Goal: Transaction & Acquisition: Purchase product/service

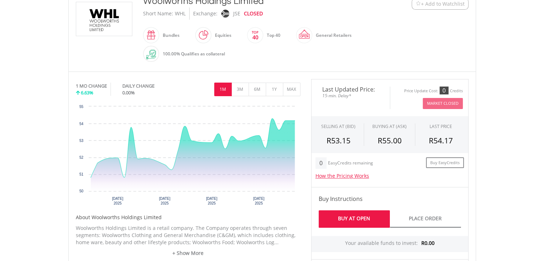
scroll to position [173, 0]
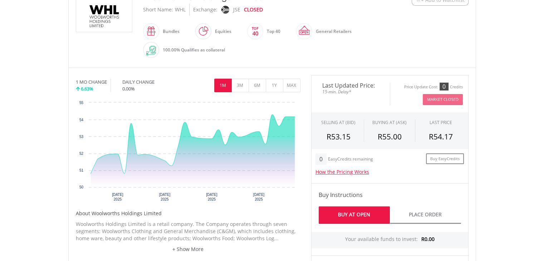
click at [542, 92] on html "My Investments Invest Now New Listings Sell My Recurring Investments Pending Or…" at bounding box center [272, 220] width 544 height 787
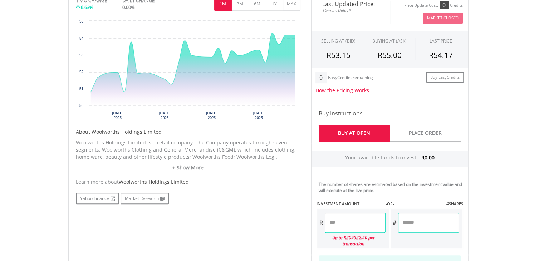
scroll to position [260, 0]
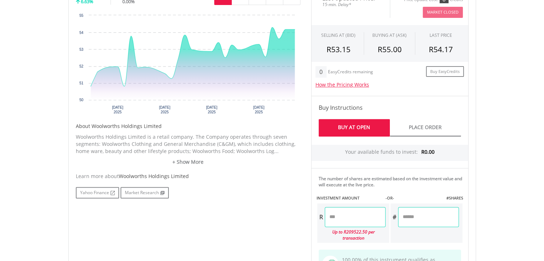
click at [342, 218] on input "number" at bounding box center [355, 217] width 61 height 20
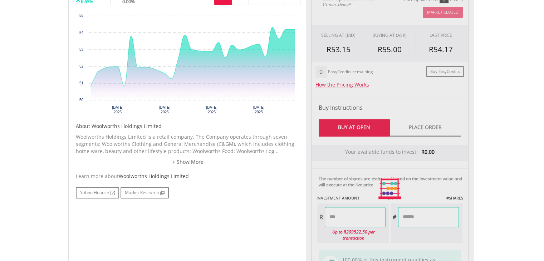
click at [418, 214] on div "Last Updated Price: 15-min. Delay* Price Update Cost: 0 Credits Market Closed S…" at bounding box center [390, 188] width 168 height 401
type input "*******"
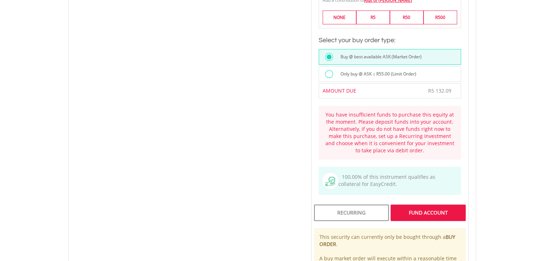
scroll to position [594, 0]
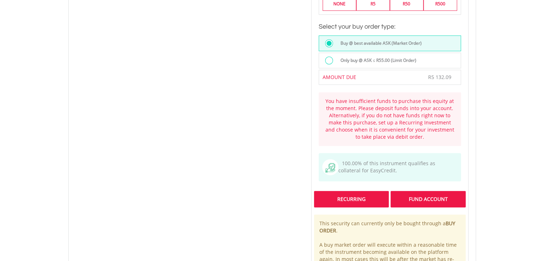
click at [370, 191] on div "Recurring" at bounding box center [351, 199] width 75 height 16
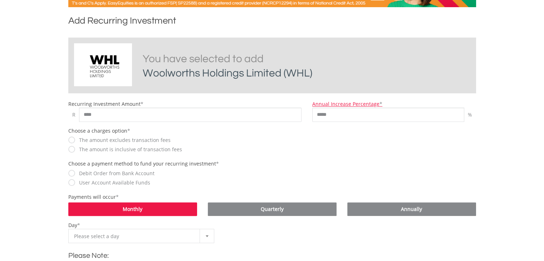
scroll to position [144, 0]
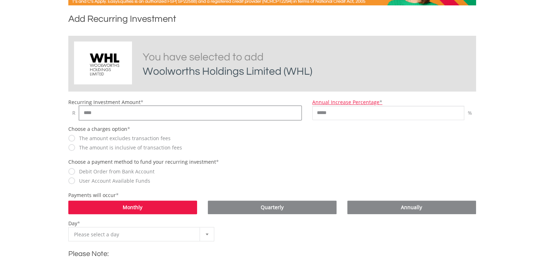
click at [106, 110] on input "****" at bounding box center [190, 113] width 223 height 14
type input "*"
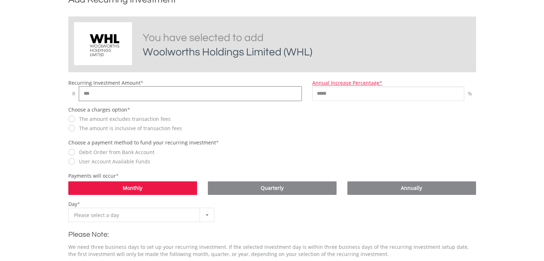
scroll to position [164, 0]
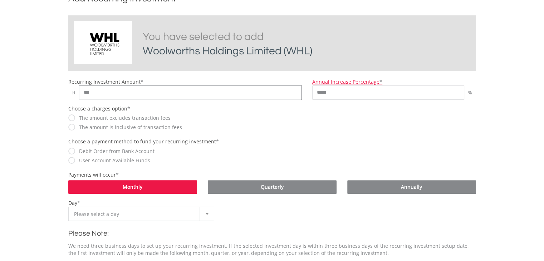
type input "***"
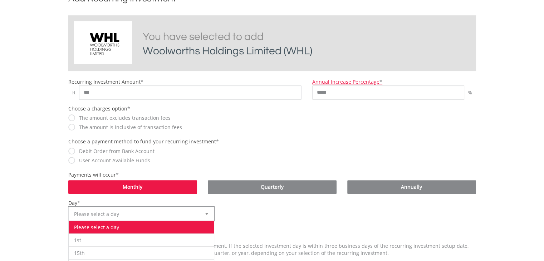
click at [210, 212] on div at bounding box center [206, 214] width 14 height 14
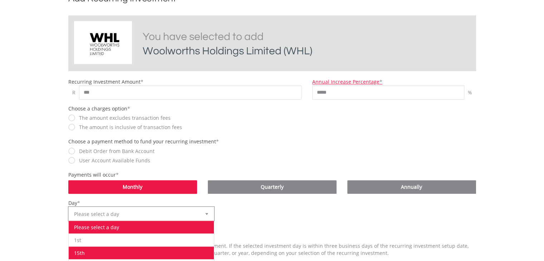
click at [79, 248] on li "15th" at bounding box center [141, 252] width 145 height 13
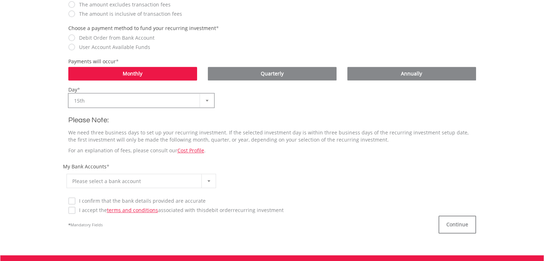
scroll to position [278, 0]
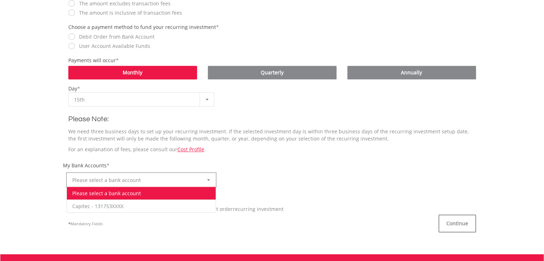
click at [210, 178] on div at bounding box center [208, 180] width 14 height 14
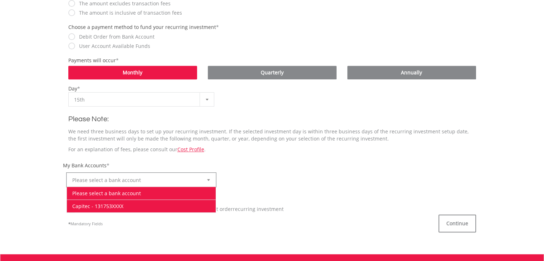
click at [137, 205] on li "Capitec - 131753XXXX" at bounding box center [141, 205] width 149 height 13
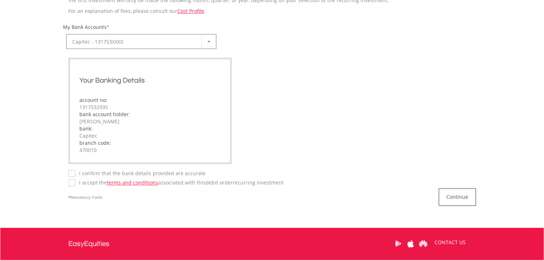
scroll to position [419, 0]
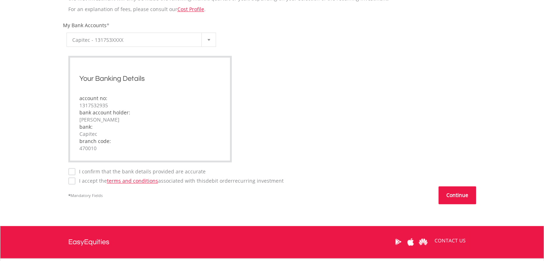
click at [462, 193] on button "Continue" at bounding box center [457, 195] width 38 height 18
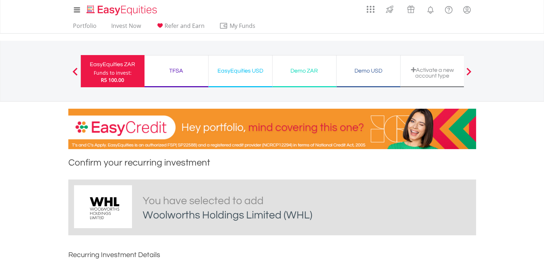
click at [110, 63] on div "EasyEquities ZAR" at bounding box center [112, 64] width 55 height 10
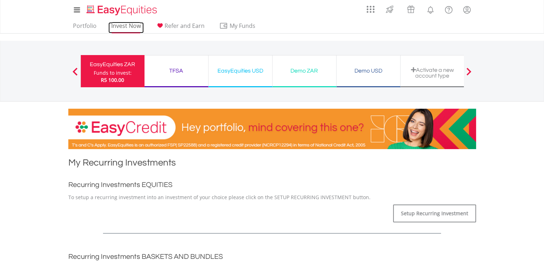
click at [124, 27] on link "Invest Now" at bounding box center [125, 27] width 35 height 11
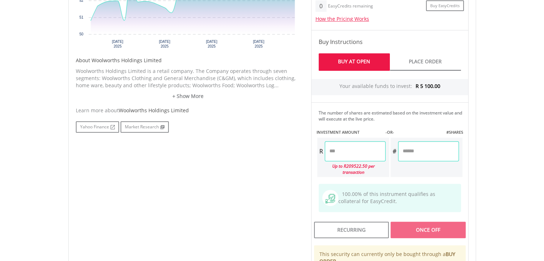
scroll to position [327, 0]
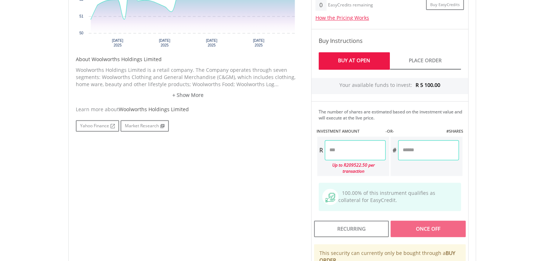
click at [327, 153] on input "number" at bounding box center [355, 150] width 61 height 20
type input "*******"
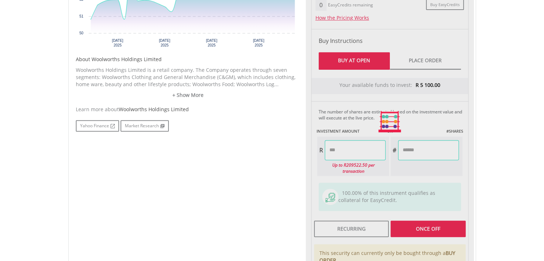
click at [409, 155] on div "Last Updated Price: 15-min. Delay* Price Update Cost: 0 Credits Market Closed S…" at bounding box center [390, 121] width 168 height 401
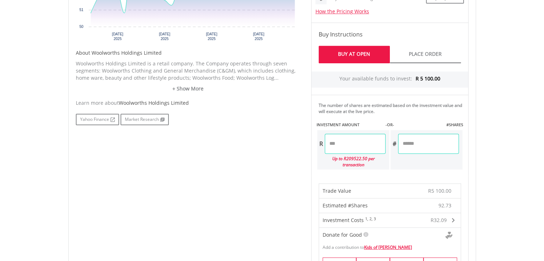
scroll to position [322, 0]
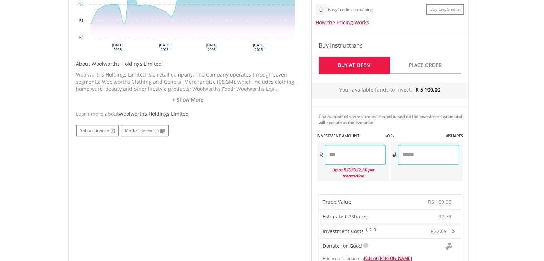
click at [355, 61] on link "Buy At Open" at bounding box center [353, 66] width 71 height 18
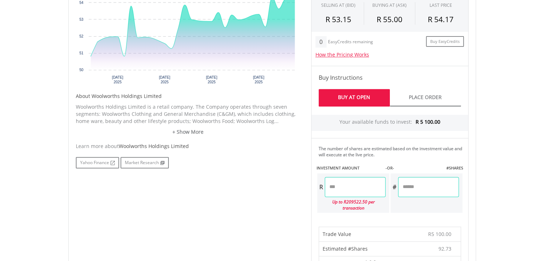
scroll to position [296, 0]
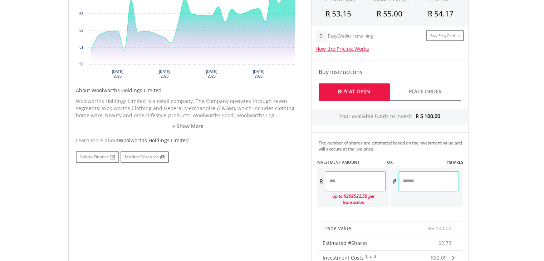
click at [371, 83] on link "Buy At Open" at bounding box center [353, 92] width 71 height 18
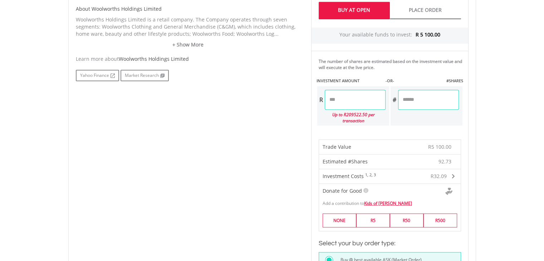
scroll to position [0, 0]
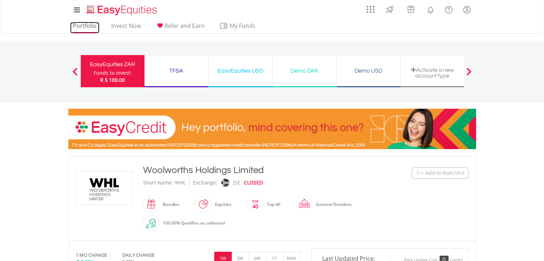
click at [86, 30] on link "Portfolio" at bounding box center [84, 27] width 29 height 11
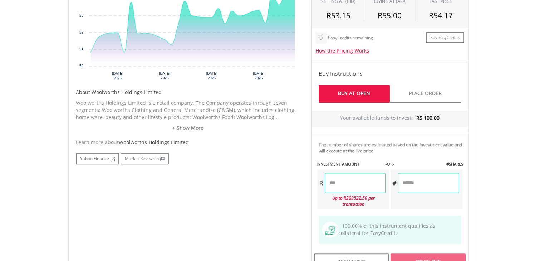
scroll to position [295, 0]
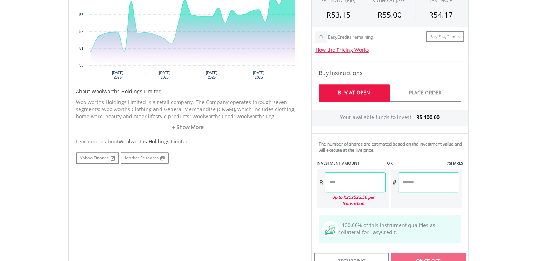
click at [332, 92] on link "Buy At Open" at bounding box center [353, 93] width 71 height 18
click at [343, 173] on input "number" at bounding box center [355, 182] width 61 height 20
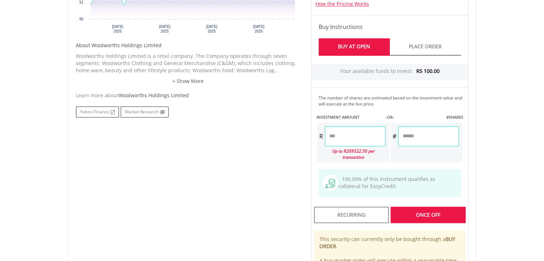
scroll to position [343, 0]
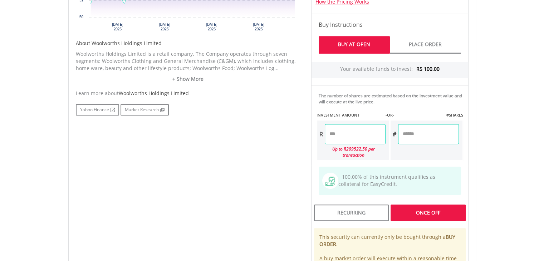
type input "*******"
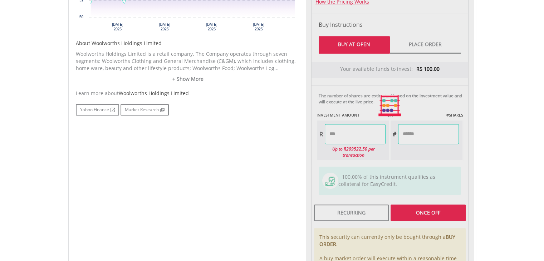
click at [424, 207] on div "Last Updated Price: 15-min. Delay* Price Update Cost: 0 Credits Market Closed S…" at bounding box center [390, 105] width 168 height 401
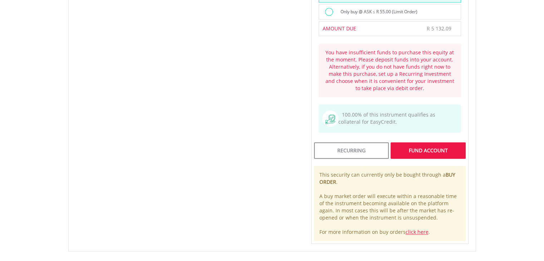
scroll to position [645, 0]
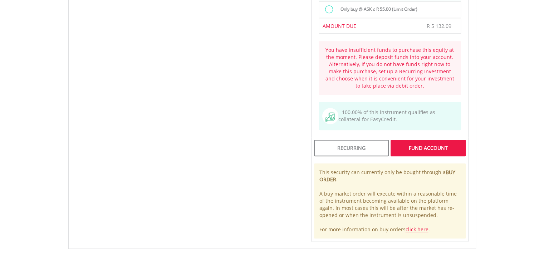
click at [411, 144] on div "FUND ACCOUNT" at bounding box center [427, 148] width 75 height 16
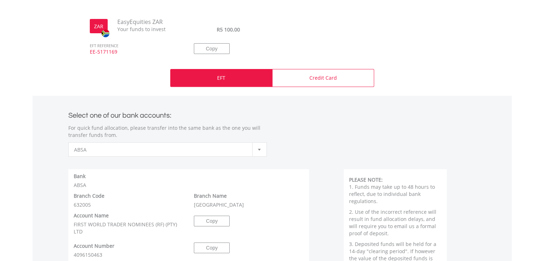
scroll to position [261, 0]
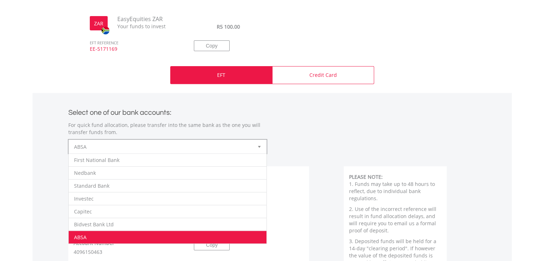
click at [257, 150] on div at bounding box center [259, 147] width 14 height 14
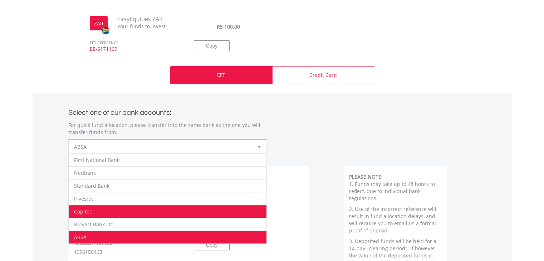
click at [139, 207] on li "Capitec" at bounding box center [168, 211] width 198 height 13
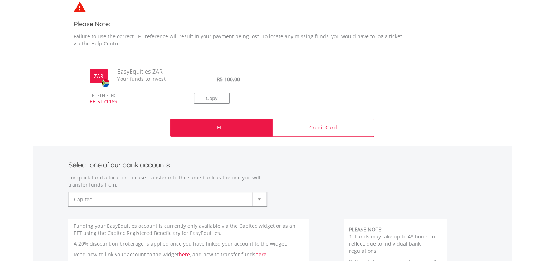
scroll to position [168, 0]
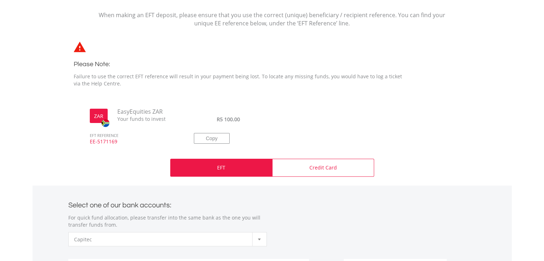
click at [227, 168] on div "EFT" at bounding box center [221, 168] width 102 height 18
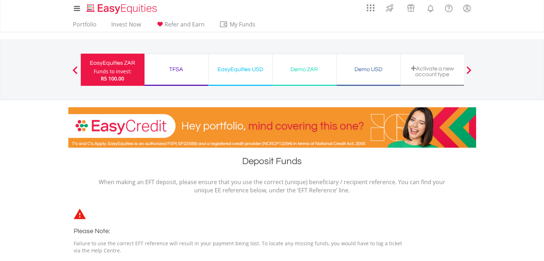
scroll to position [0, 0]
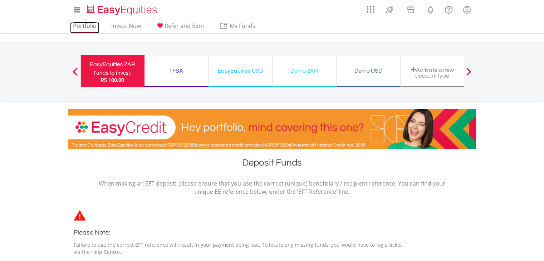
click at [82, 30] on link "Portfolio" at bounding box center [84, 27] width 29 height 11
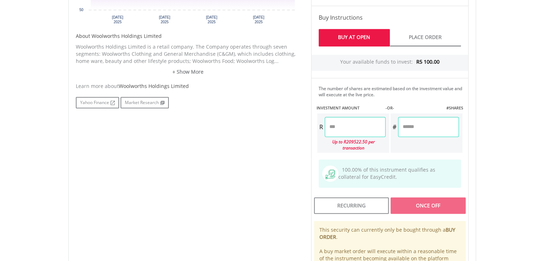
scroll to position [351, 0]
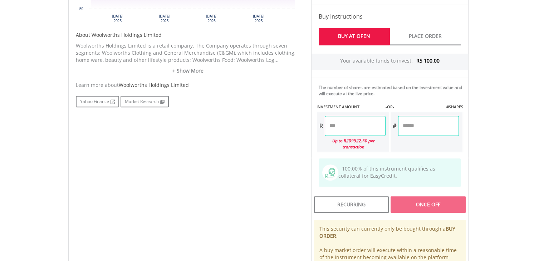
click at [359, 116] on input "number" at bounding box center [355, 126] width 61 height 20
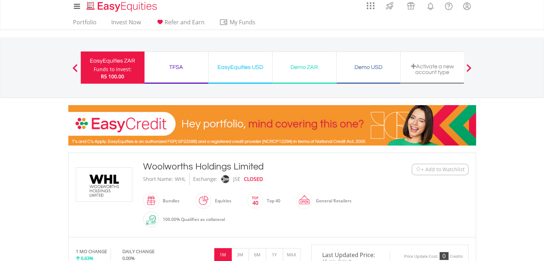
scroll to position [0, 0]
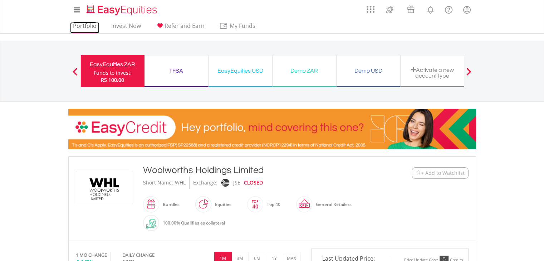
click at [76, 23] on link "Portfolio" at bounding box center [84, 27] width 29 height 11
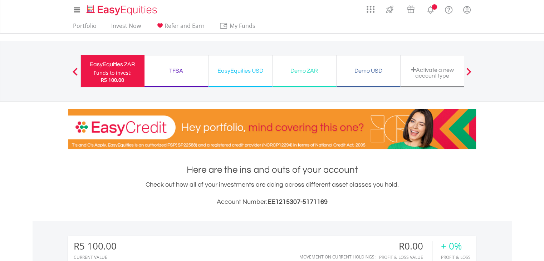
scroll to position [69, 136]
drag, startPoint x: 543, startPoint y: 38, endPoint x: 546, endPoint y: 45, distance: 8.0
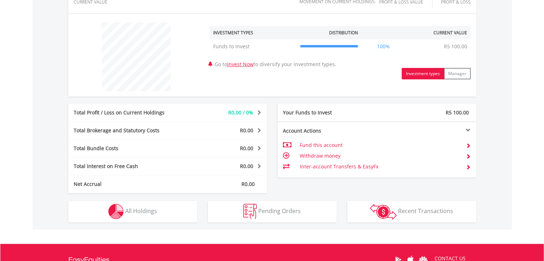
scroll to position [256, 0]
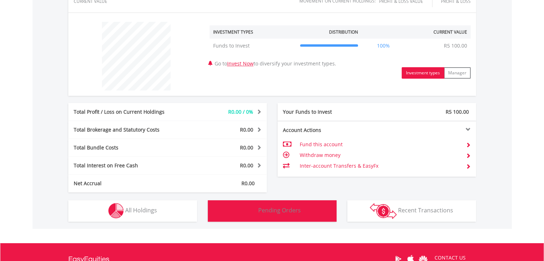
click at [281, 215] on button "Pending Orders Pending Orders" at bounding box center [272, 210] width 129 height 21
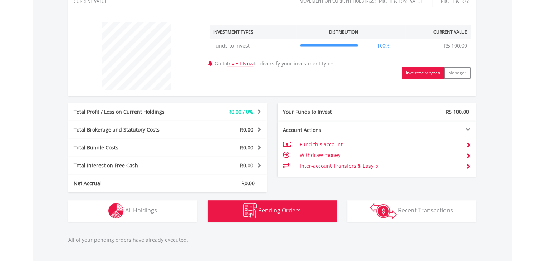
scroll to position [380, 0]
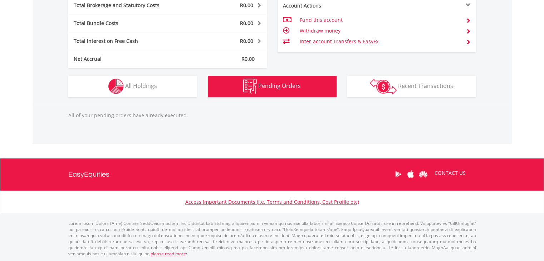
click at [284, 88] on span "Pending Orders" at bounding box center [279, 86] width 43 height 8
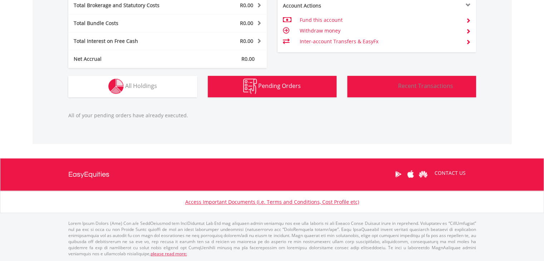
click at [417, 86] on span "Recent Transactions" at bounding box center [425, 86] width 55 height 8
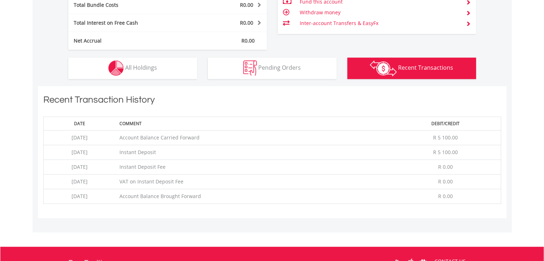
scroll to position [396, 0]
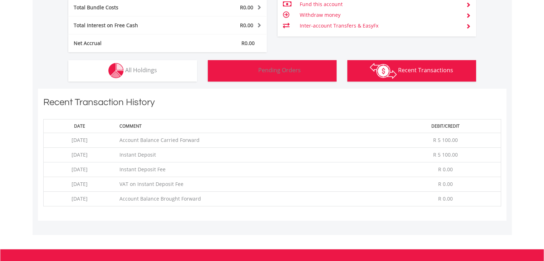
click at [245, 76] on img "button" at bounding box center [250, 70] width 14 height 15
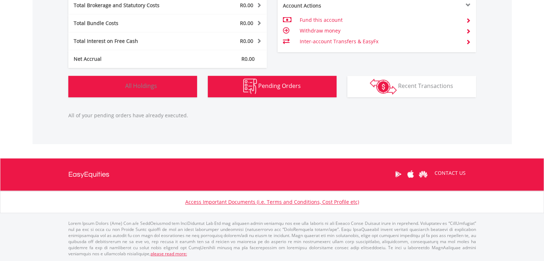
click at [175, 84] on button "Holdings All Holdings" at bounding box center [132, 86] width 129 height 21
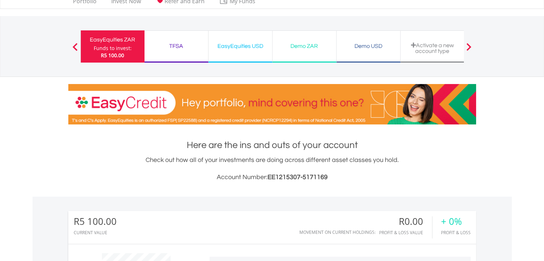
scroll to position [0, 0]
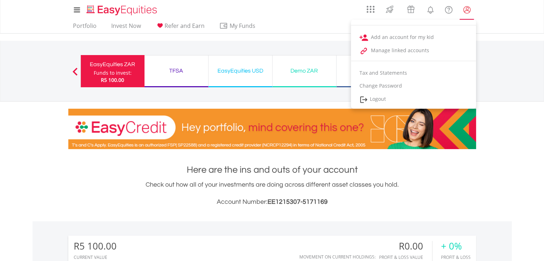
click at [465, 10] on lord-icon "My Profile" at bounding box center [466, 9] width 9 height 9
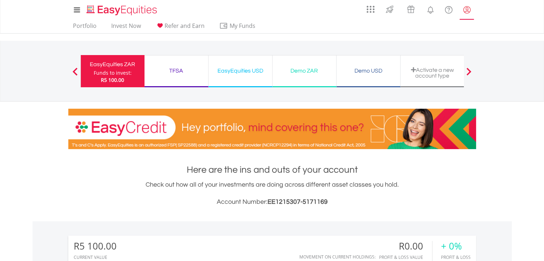
click at [465, 10] on lord-icon "My Profile" at bounding box center [466, 9] width 9 height 9
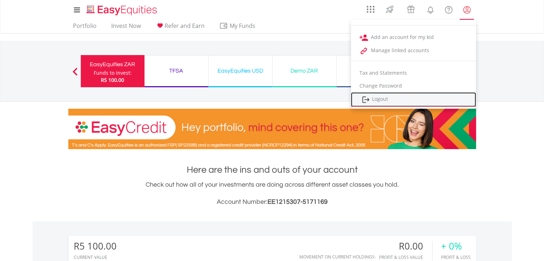
click at [390, 93] on link "Logout" at bounding box center [413, 99] width 125 height 15
